Goal: Task Accomplishment & Management: Use online tool/utility

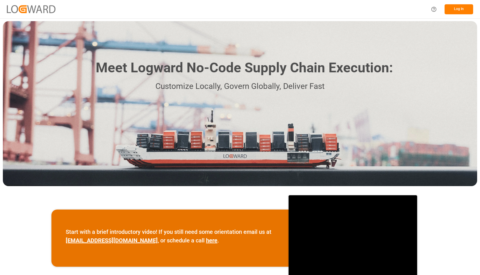
click at [460, 13] on button "Log In" at bounding box center [458, 9] width 29 height 10
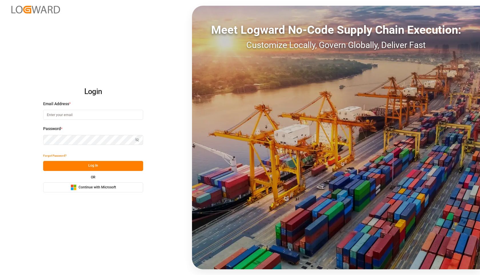
click at [98, 187] on span "Continue with Microsoft" at bounding box center [97, 187] width 37 height 5
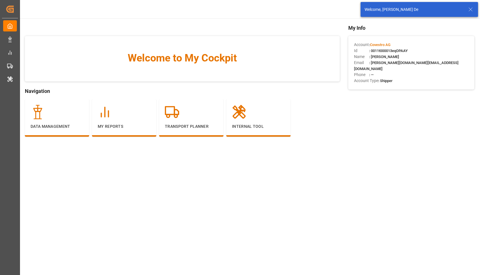
click at [471, 11] on icon at bounding box center [470, 9] width 7 height 7
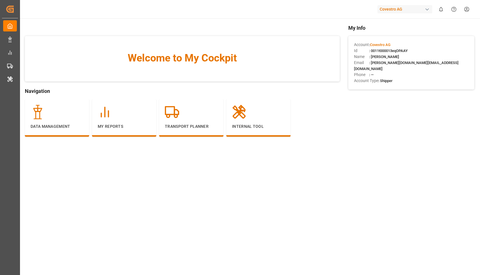
click at [470, 10] on html "Created by potrace 1.15, written by Peter Selinger 2001-2017 Created by potrace…" at bounding box center [240, 137] width 480 height 275
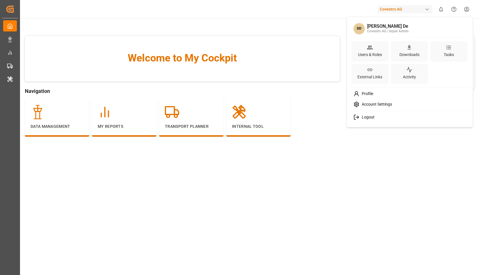
click at [374, 101] on div "Account Settings" at bounding box center [409, 104] width 117 height 11
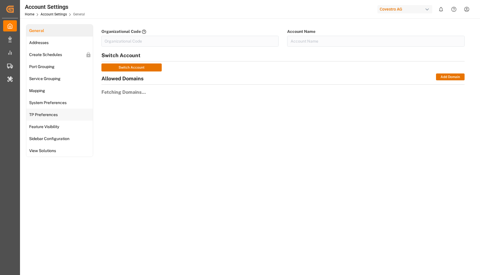
type input "Covestro-0V06"
type input "Covestro AG"
click at [43, 113] on span "TP Preferences" at bounding box center [43, 115] width 32 height 6
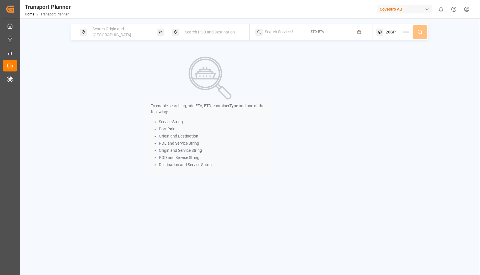
click at [136, 30] on div "Search Origin and POL" at bounding box center [120, 32] width 62 height 17
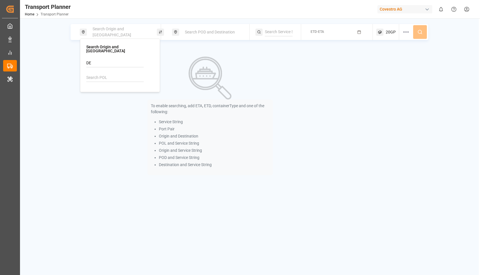
type input "DEH"
click at [119, 73] on input at bounding box center [114, 77] width 57 height 9
type input "DEHAM"
click at [106, 88] on li "DEHAM Hamburg" at bounding box center [121, 96] width 65 height 17
click at [81, 97] on div "To enable searching, add ETA, ETD, containerType and one of the following: Serv…" at bounding box center [210, 115] width 279 height 137
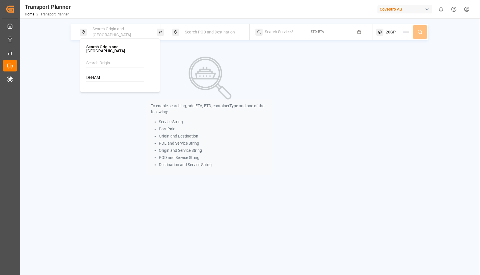
click at [111, 97] on div "To enable searching, add ETA, ETD, containerType and one of the following: Serv…" at bounding box center [210, 115] width 279 height 137
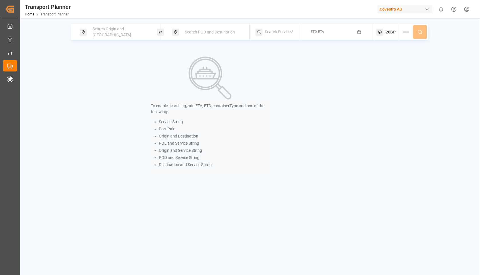
click at [109, 23] on div "Search Origin and POL Search POD and Destination ETD-ETA 20GP To enable searchi…" at bounding box center [249, 155] width 459 height 275
click at [109, 24] on div "Search Origin and [GEOGRAPHIC_DATA]" at bounding box center [118, 32] width 77 height 16
click at [108, 33] on span "Search Origin and [GEOGRAPHIC_DATA]" at bounding box center [112, 32] width 39 height 11
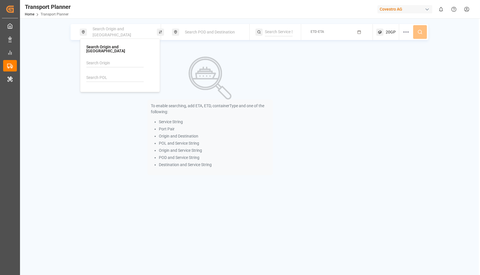
click at [108, 77] on input at bounding box center [114, 77] width 57 height 9
type input "DEHAM"
click at [123, 90] on div "DEHAM Hamburg" at bounding box center [120, 96] width 55 height 12
click at [226, 41] on div "Origin || DEHAM Search POD and Destination ETD-ETA 20GP To enable searching, ad…" at bounding box center [249, 104] width 459 height 160
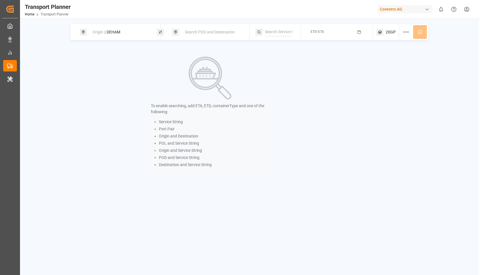
click at [212, 31] on span "Search POD and Destination" at bounding box center [210, 32] width 50 height 5
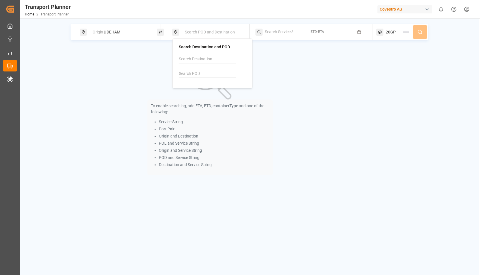
click at [202, 70] on input at bounding box center [207, 73] width 57 height 9
type input "INNSA"
click at [210, 91] on div "INNSA Jawaharlal Nehru (Nhava Sheva)" at bounding box center [213, 95] width 55 height 18
click at [360, 31] on icon "button" at bounding box center [359, 32] width 4 height 4
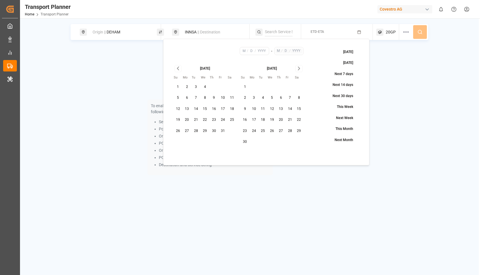
click at [178, 85] on button "1" at bounding box center [177, 86] width 9 height 9
type input "10"
type input "1"
type input "2025"
click at [298, 70] on icon "Go to next month" at bounding box center [299, 68] width 2 height 3
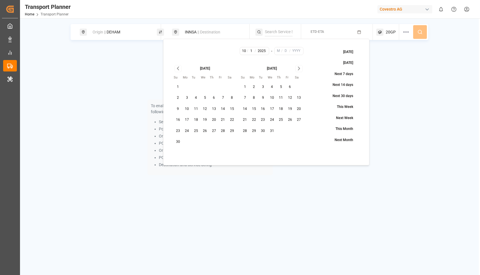
click at [298, 70] on icon "Go to next month" at bounding box center [299, 68] width 2 height 3
click at [194, 120] on button "23" at bounding box center [195, 119] width 9 height 9
type input "12"
type input "23"
type input "2025"
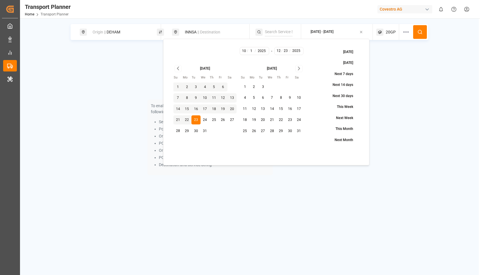
click at [418, 35] on button at bounding box center [420, 32] width 14 height 14
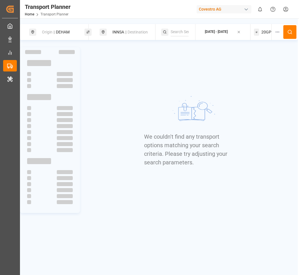
click at [265, 30] on span "20GP" at bounding box center [267, 32] width 10 height 6
click at [265, 59] on icon "button" at bounding box center [265, 59] width 1 height 1
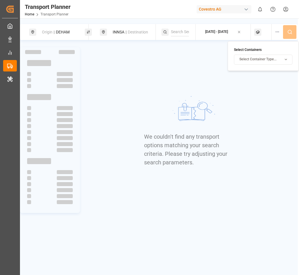
click at [281, 60] on div "Select Container Type..." at bounding box center [264, 59] width 56 height 5
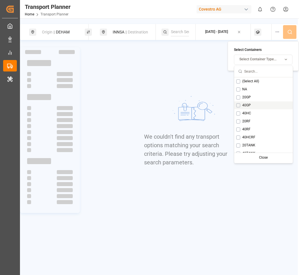
click at [240, 105] on div "40GP" at bounding box center [263, 105] width 59 height 8
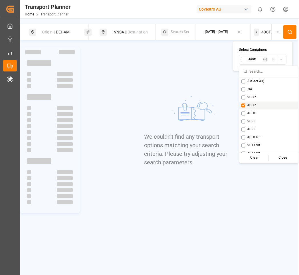
click at [244, 105] on button "Suggestions" at bounding box center [244, 105] width 4 height 4
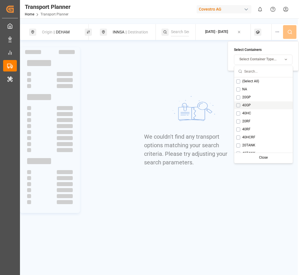
click at [244, 105] on span "40GP" at bounding box center [246, 105] width 9 height 5
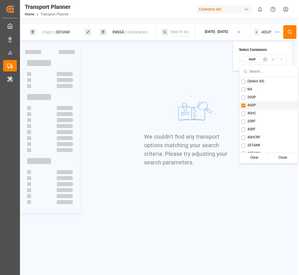
click at [244, 105] on button "Suggestions" at bounding box center [244, 105] width 4 height 4
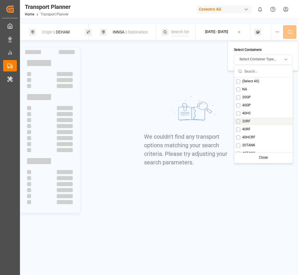
click at [240, 119] on div "20RF" at bounding box center [263, 121] width 59 height 8
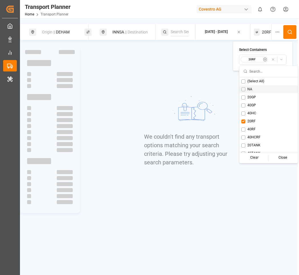
click at [292, 37] on button at bounding box center [290, 32] width 13 height 14
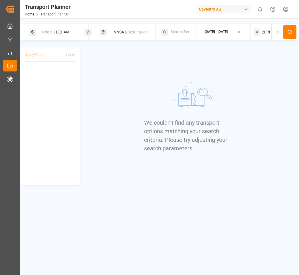
click at [67, 31] on div "Origin || DEHAM" at bounding box center [61, 32] width 44 height 11
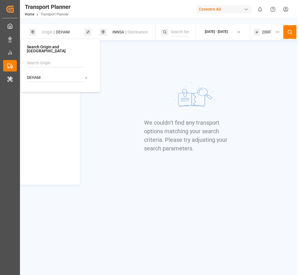
click at [86, 76] on icon at bounding box center [86, 78] width 4 height 4
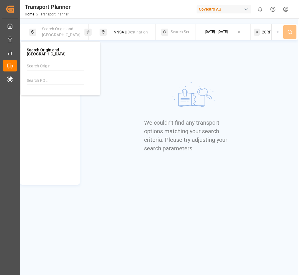
click at [61, 62] on input at bounding box center [55, 66] width 57 height 9
click at [53, 80] on div "NWC / EU" at bounding box center [61, 82] width 55 height 6
type input "NWC / EU"
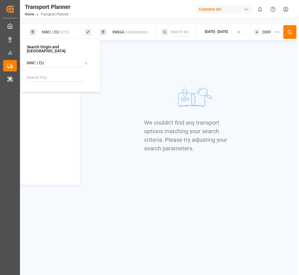
click at [120, 36] on div "INNSA || Destination" at bounding box center [131, 32] width 44 height 11
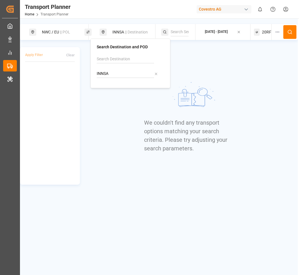
click at [154, 75] on input "INNSA" at bounding box center [125, 73] width 57 height 9
click at [157, 74] on icon at bounding box center [156, 74] width 4 height 4
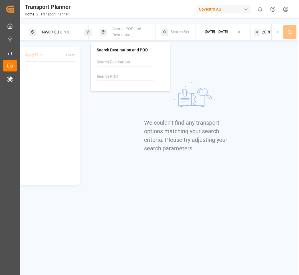
click at [132, 74] on input at bounding box center [125, 76] width 57 height 9
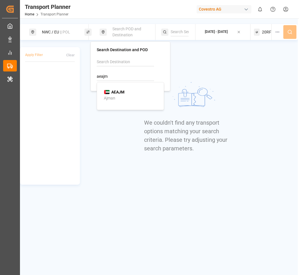
click at [123, 94] on b "AEAJM" at bounding box center [117, 92] width 13 height 5
type input "AEAJM"
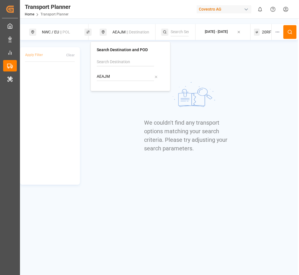
click at [200, 70] on div "We couldn't find any transport options matching your search criteria. Please tr…" at bounding box center [192, 115] width 96 height 137
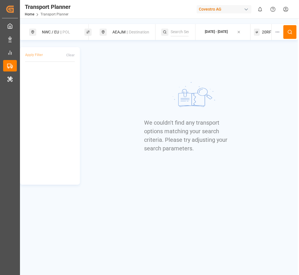
click at [261, 35] on div "20RF" at bounding box center [263, 32] width 18 height 16
click at [265, 58] on icon "button" at bounding box center [265, 59] width 4 height 4
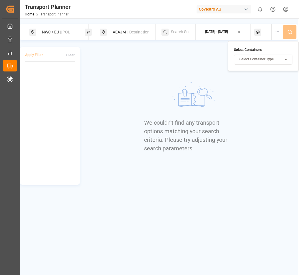
click at [265, 59] on span "Select Container Type..." at bounding box center [258, 59] width 37 height 5
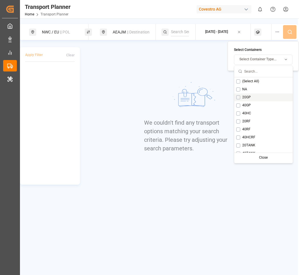
click at [249, 99] on div "20GP" at bounding box center [263, 97] width 59 height 8
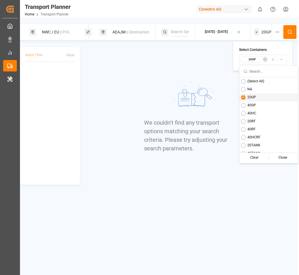
click at [194, 89] on img at bounding box center [192, 96] width 86 height 43
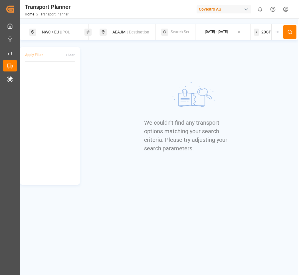
click at [294, 29] on button at bounding box center [290, 32] width 13 height 14
click at [290, 33] on icon at bounding box center [290, 31] width 5 height 5
click at [293, 36] on button at bounding box center [290, 32] width 13 height 14
click at [293, 28] on button at bounding box center [290, 32] width 13 height 14
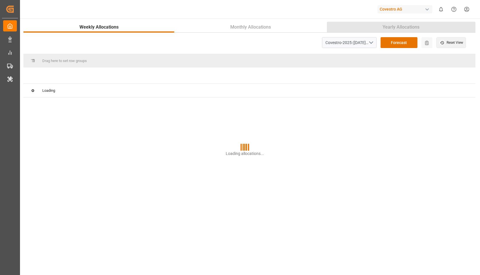
click at [409, 27] on span "Yearly Allocations" at bounding box center [400, 27] width 41 height 7
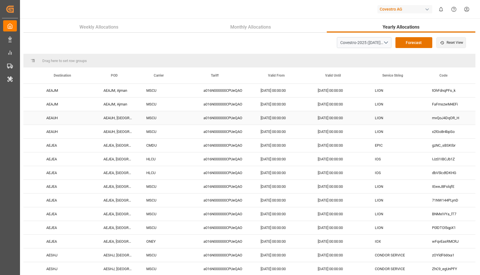
scroll to position [0, 308]
